Goal: Find specific fact

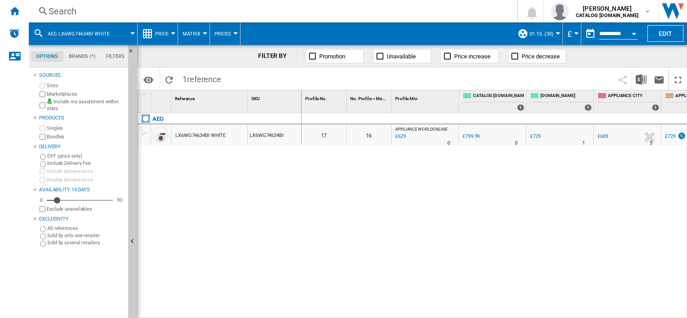
click at [487, 216] on div "0 0 17 16 APPLIANCEWORLDONLINE : UK APPLIANCEWORLDONLINE -21.4 % £629 % N/A 0 A…" at bounding box center [495, 216] width 386 height 206
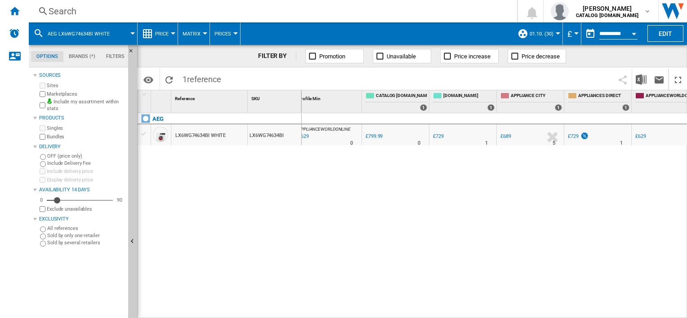
click at [425, 198] on div "0 0 17 16 APPLIANCEWORLDONLINE : UK APPLIANCEWORLDONLINE -21.4 % £629 % N/A 0 A…" at bounding box center [495, 216] width 386 height 206
click at [393, 195] on div "0 0 17 16 APPLIANCEWORLDONLINE : UK APPLIANCEWORLDONLINE -21.4 % £629 % N/A 0 A…" at bounding box center [495, 216] width 386 height 206
click at [290, 217] on div "AEG LX6WG74634BI WHITE LX6WG74634BI" at bounding box center [220, 213] width 164 height 201
click at [433, 237] on div "0 0 17 16 APPLIANCEWORLDONLINE : UK APPLIANCEWORLDONLINE -21.4 % £629 % N/A 0 A…" at bounding box center [495, 216] width 386 height 206
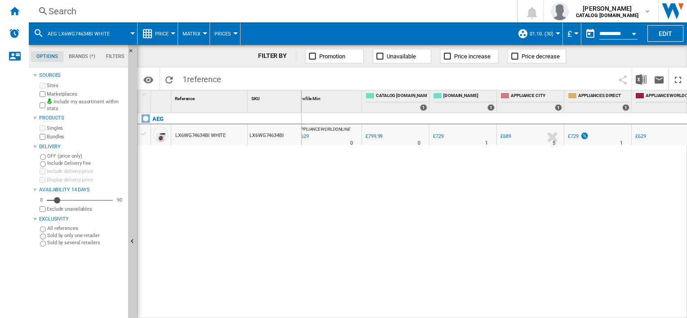
click at [331, 249] on div "0 0 17 16 APPLIANCEWORLDONLINE : UK APPLIANCEWORLDONLINE -21.4 % £629 % N/A 0 A…" at bounding box center [495, 216] width 386 height 206
click at [300, 189] on div "AEG LX6WG74634BI WHITE LX6WG74634BI" at bounding box center [220, 213] width 164 height 201
click at [333, 13] on div "Search" at bounding box center [271, 11] width 445 height 13
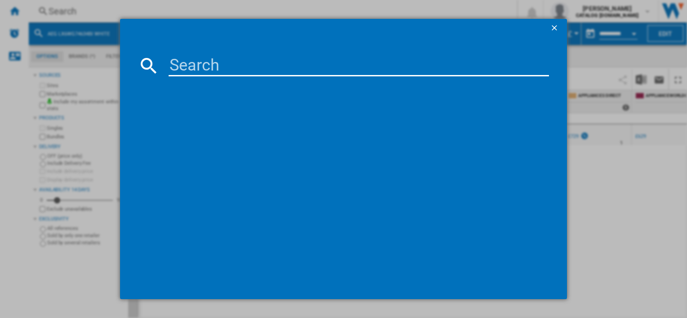
click at [249, 50] on md-dialog-content at bounding box center [343, 168] width 446 height 262
click at [218, 65] on input at bounding box center [359, 66] width 380 height 22
paste input "TH84CB03FB"
type input "TH84CB03FB"
